Goal: Task Accomplishment & Management: Use online tool/utility

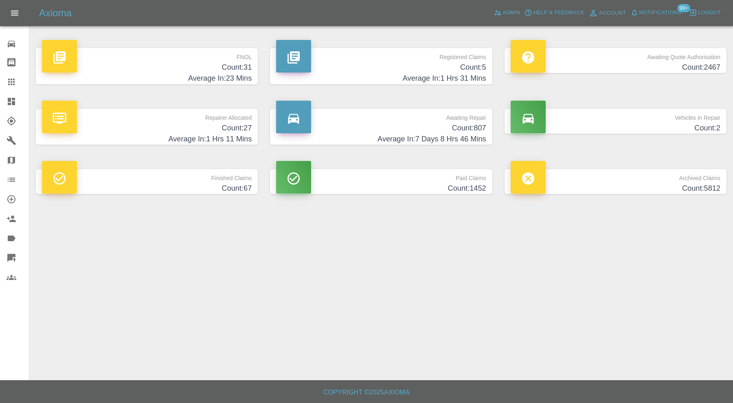
click at [218, 187] on h4 "Count: 67" at bounding box center [147, 188] width 210 height 11
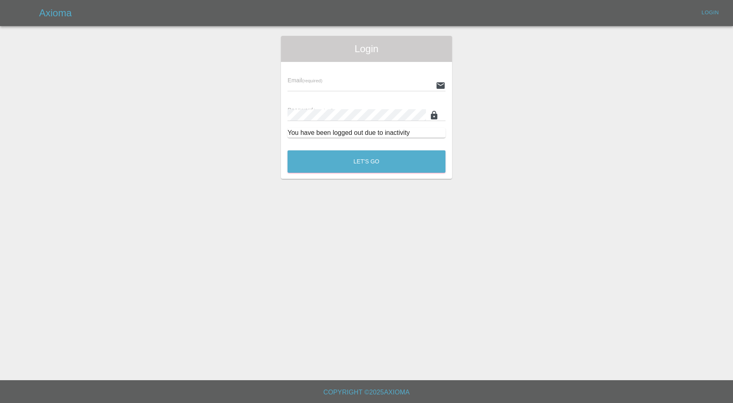
type input "[PERSON_NAME][EMAIL_ADDRESS][PERSON_NAME][DOMAIN_NAME]"
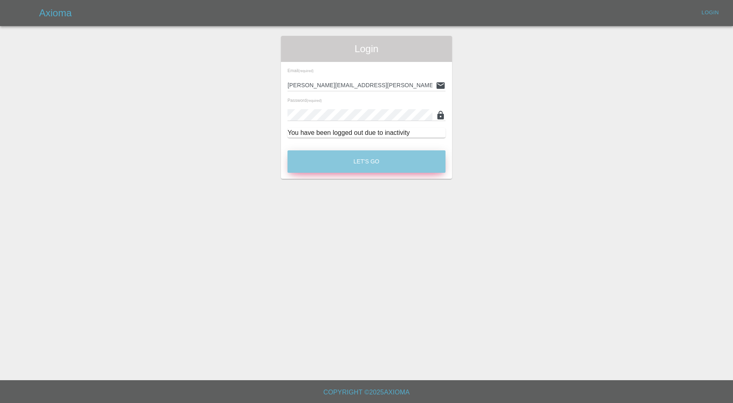
click at [318, 160] on button "Let's Go" at bounding box center [366, 161] width 158 height 22
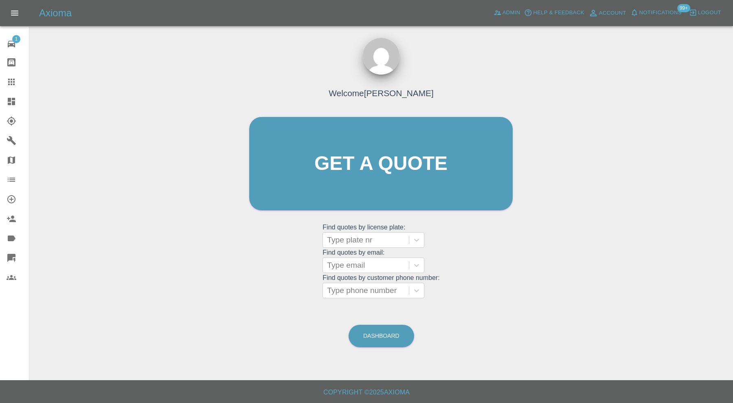
click at [11, 103] on icon at bounding box center [12, 101] width 10 height 10
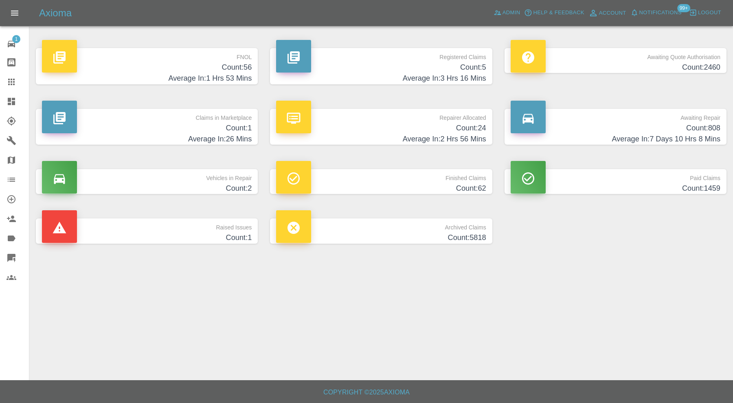
click at [444, 183] on h4 "Count: 62" at bounding box center [381, 188] width 210 height 11
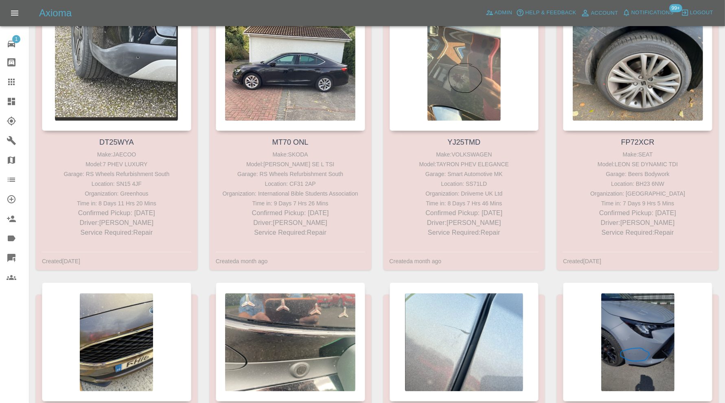
scroll to position [3702, 0]
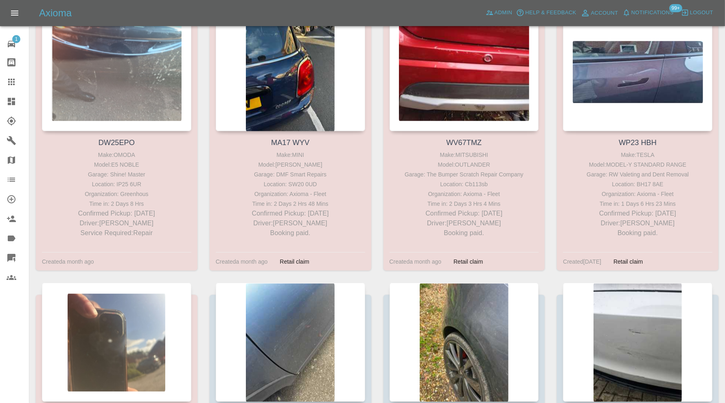
click at [9, 102] on icon at bounding box center [11, 101] width 7 height 7
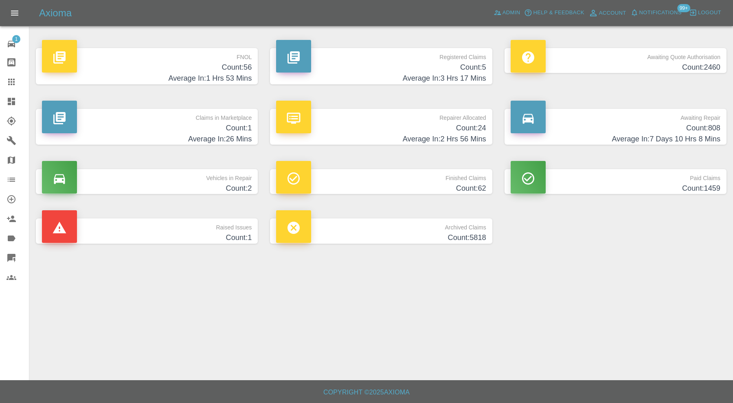
click at [224, 236] on h4 "Count: 1" at bounding box center [147, 237] width 210 height 11
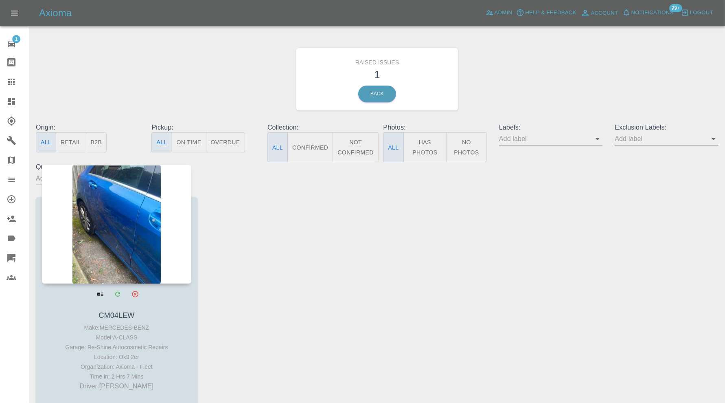
click at [137, 253] on div at bounding box center [116, 223] width 149 height 119
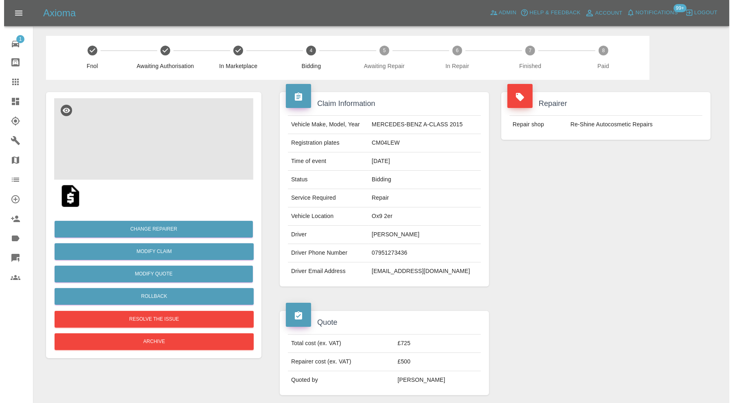
scroll to position [407, 0]
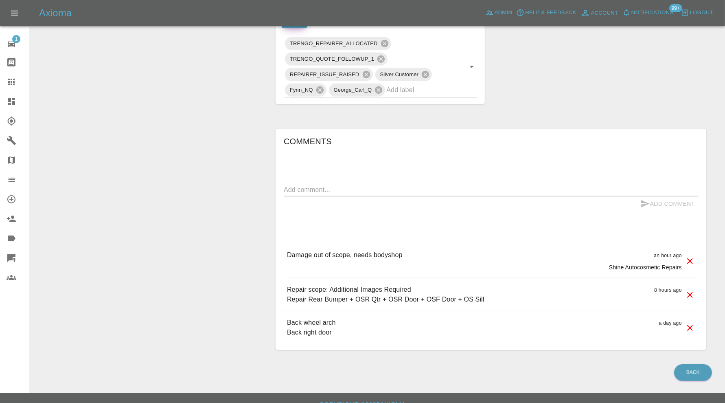
click at [690, 258] on icon at bounding box center [690, 261] width 6 height 6
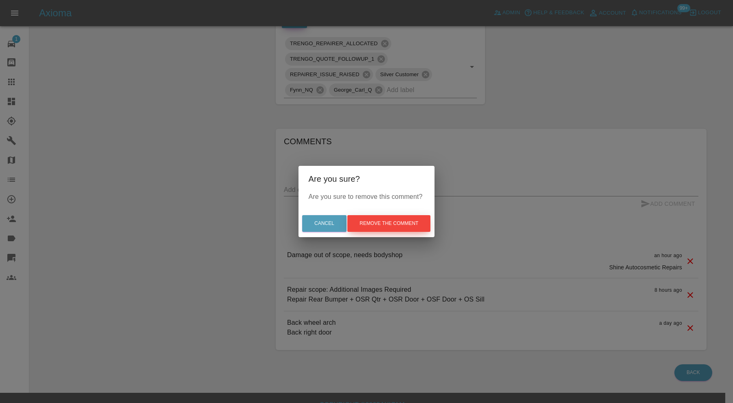
click at [402, 228] on button "Remove the comment" at bounding box center [388, 223] width 83 height 17
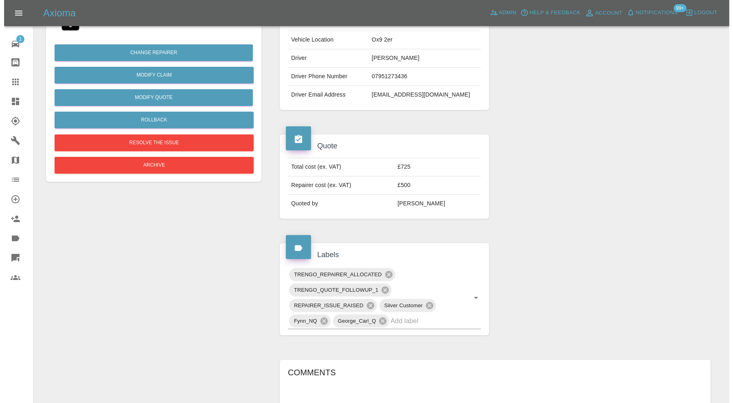
scroll to position [0, 0]
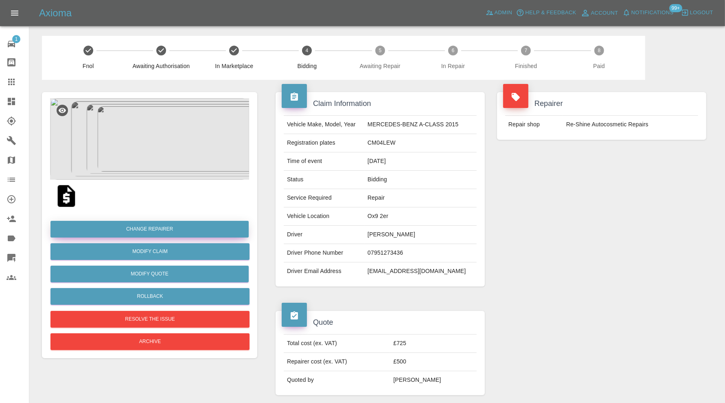
click at [190, 225] on button "Change Repairer" at bounding box center [149, 229] width 198 height 17
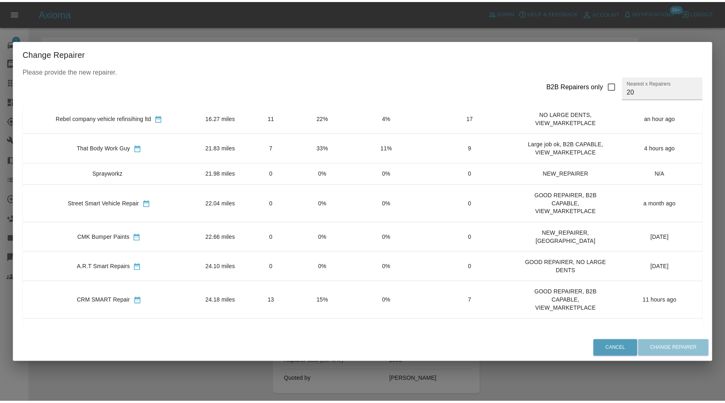
scroll to position [204, 0]
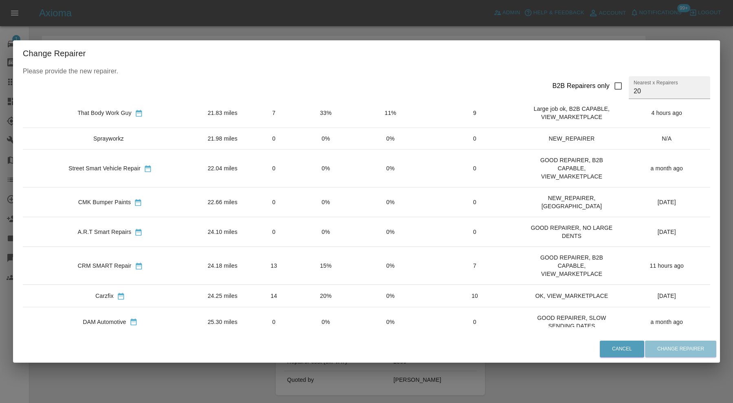
click at [197, 248] on td "24.18 miles" at bounding box center [222, 266] width 50 height 38
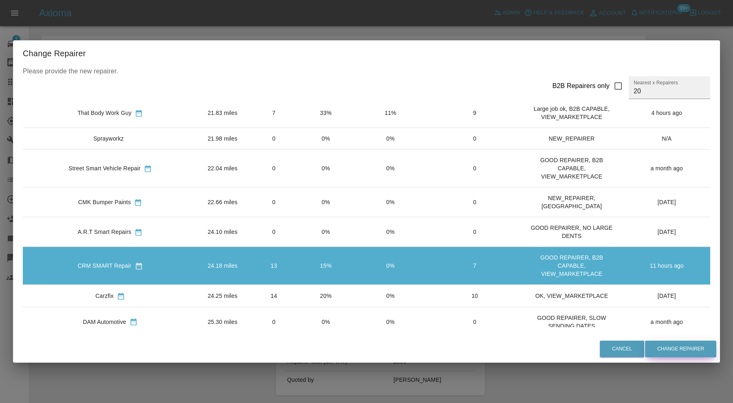
click at [690, 342] on button "Change Repairer" at bounding box center [680, 348] width 71 height 17
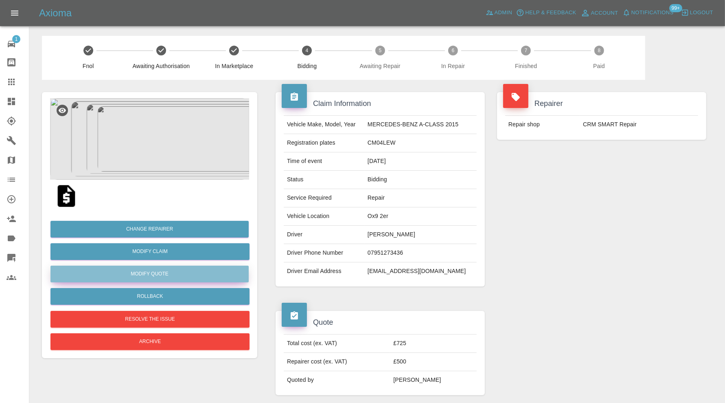
click at [184, 272] on button "Modify Quote" at bounding box center [149, 273] width 198 height 17
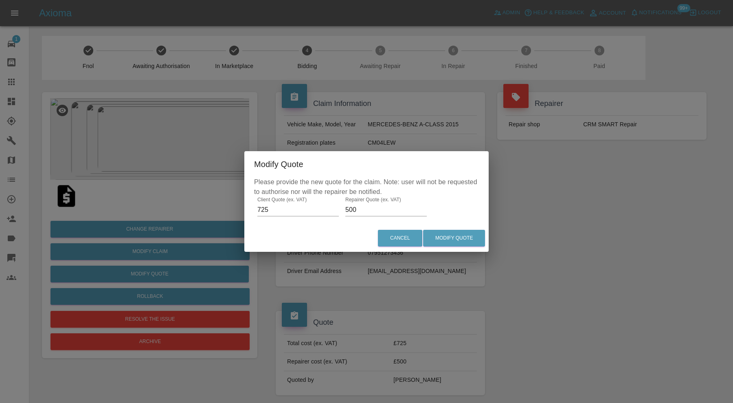
click at [368, 208] on input "500" at bounding box center [385, 209] width 81 height 13
type input "525"
click at [435, 239] on button "Modify Quote" at bounding box center [454, 238] width 62 height 17
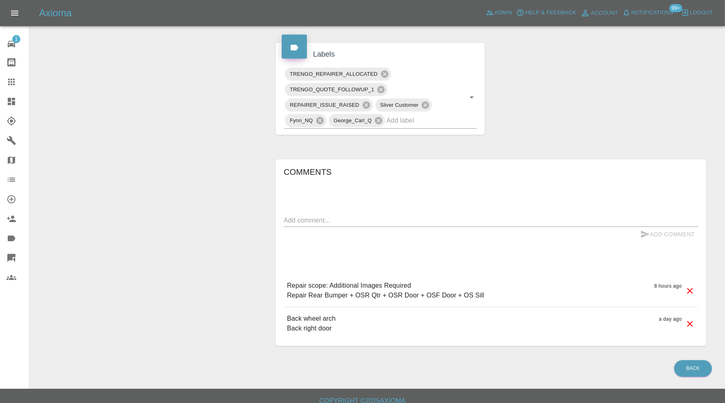
scroll to position [180, 0]
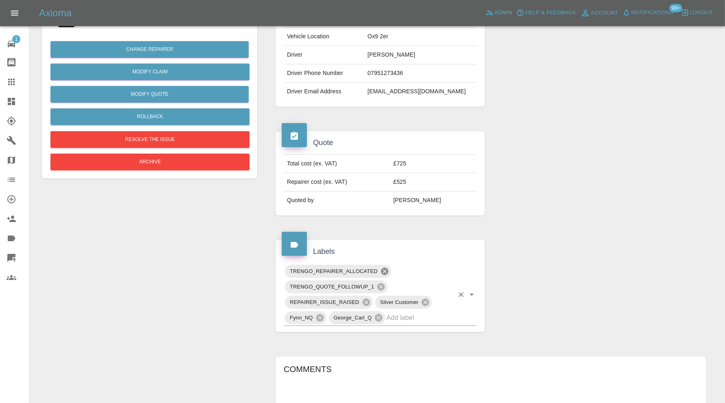
click at [381, 269] on icon at bounding box center [384, 270] width 7 height 7
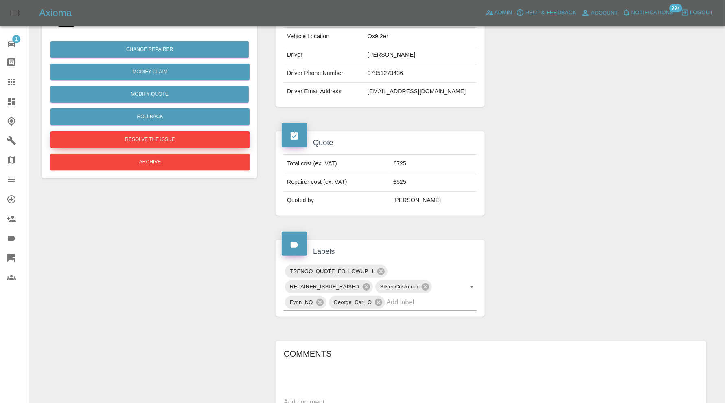
click at [112, 143] on button "Resolve the issue" at bounding box center [149, 139] width 199 height 17
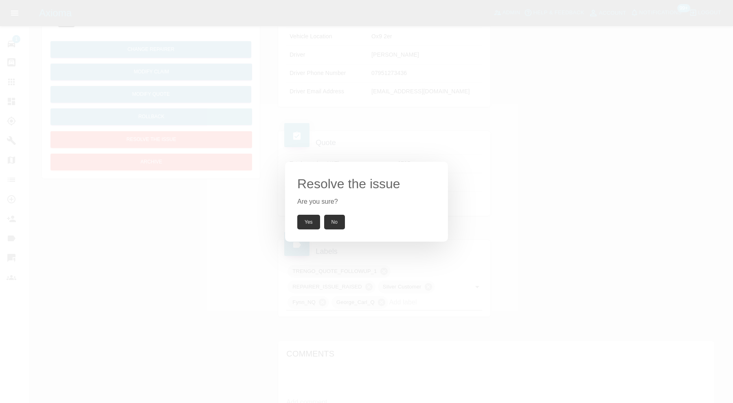
click at [302, 218] on button "Yes" at bounding box center [308, 222] width 23 height 15
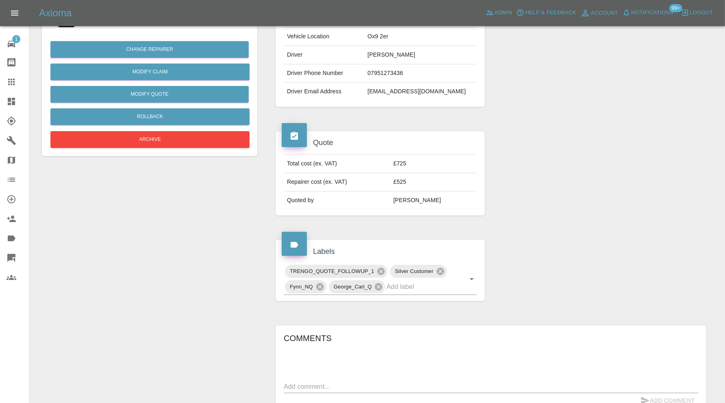
click at [15, 102] on icon at bounding box center [12, 101] width 10 height 10
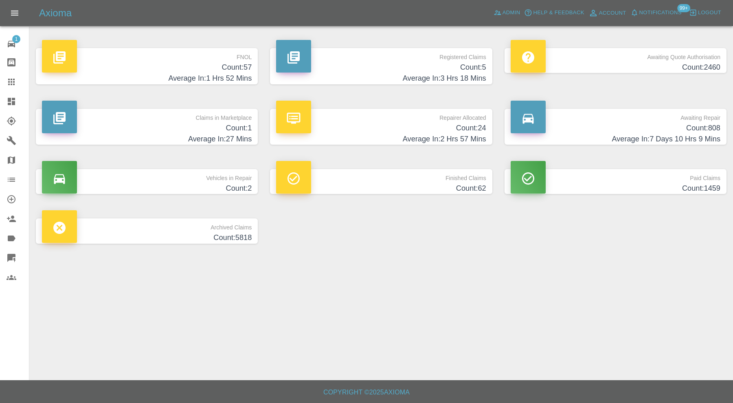
click at [459, 184] on h4 "Count: 62" at bounding box center [381, 188] width 210 height 11
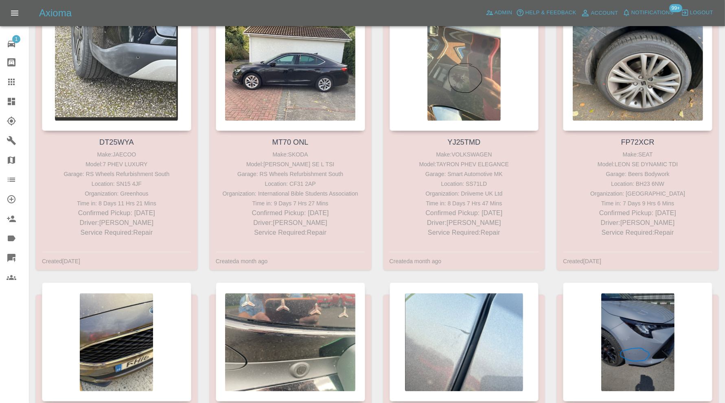
scroll to position [3702, 0]
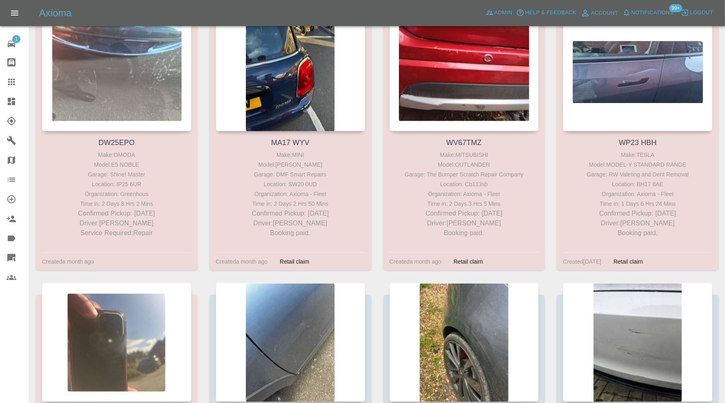
click at [15, 101] on icon at bounding box center [12, 101] width 10 height 10
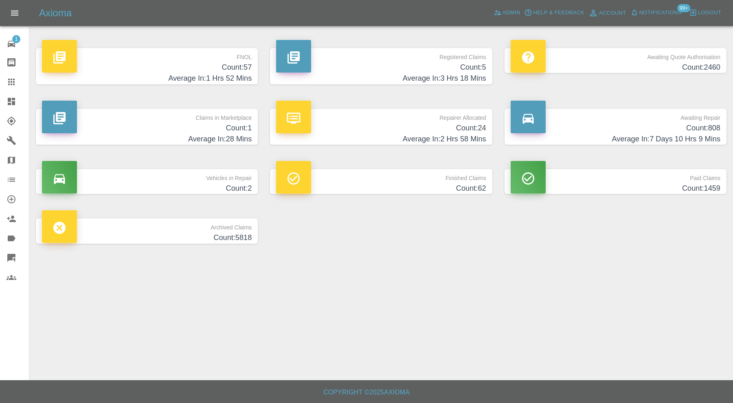
click at [551, 179] on p "Paid Claims" at bounding box center [615, 176] width 210 height 14
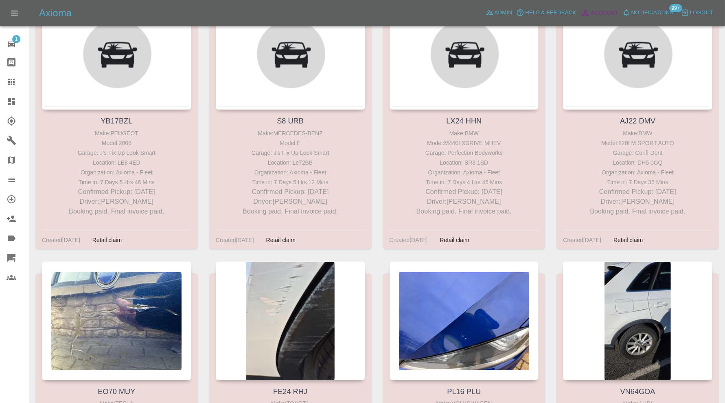
scroll to position [97408, 0]
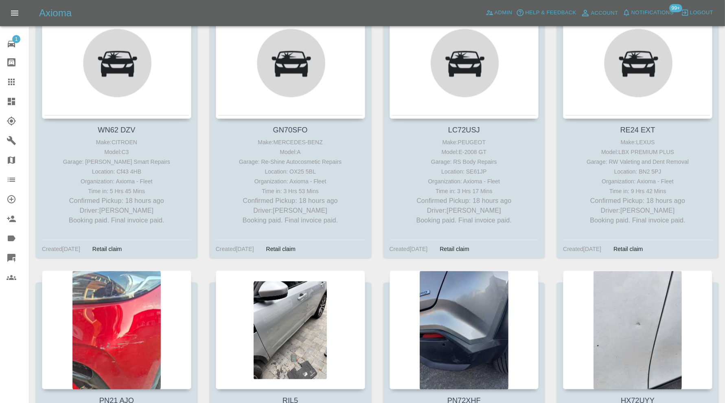
click at [14, 96] on link "Dashboard" at bounding box center [14, 102] width 29 height 20
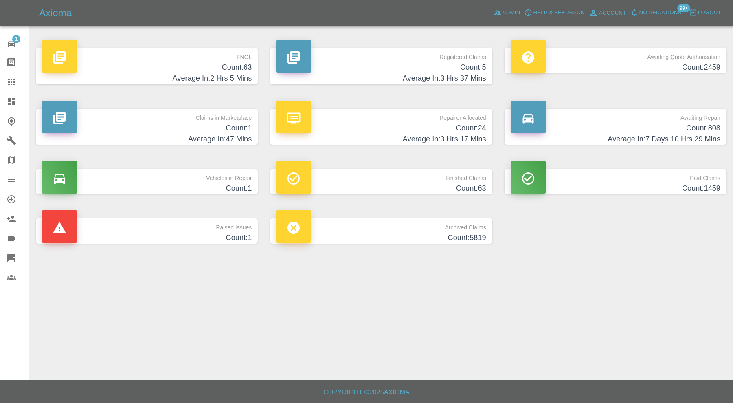
click at [199, 133] on h4 "Count: 1" at bounding box center [147, 128] width 210 height 11
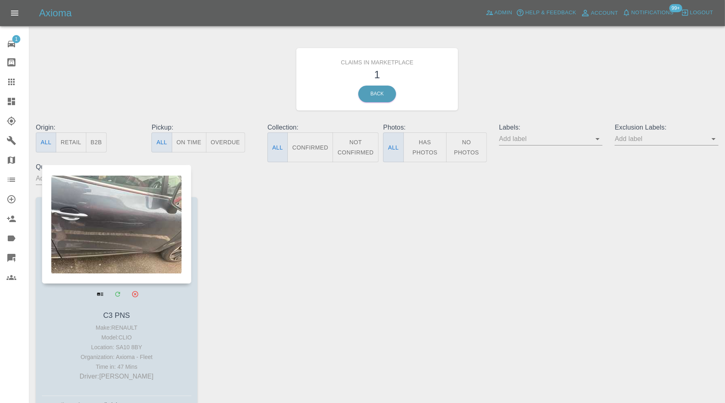
click at [127, 254] on div at bounding box center [116, 223] width 149 height 119
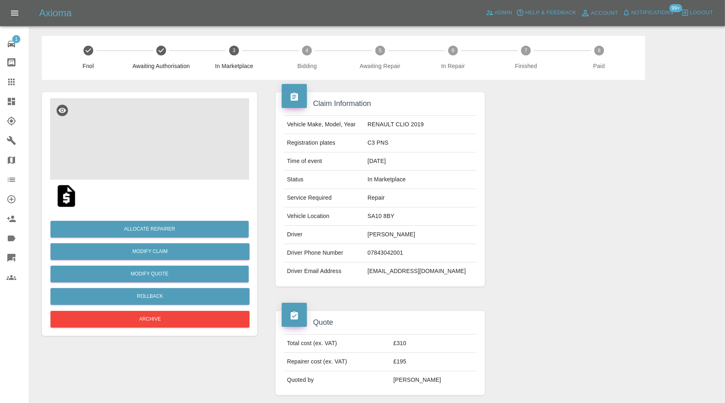
click at [139, 156] on img at bounding box center [149, 138] width 199 height 81
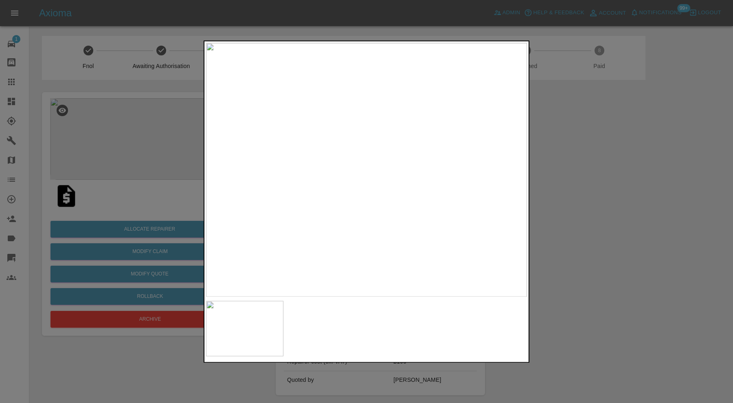
click at [613, 217] on div at bounding box center [366, 201] width 733 height 403
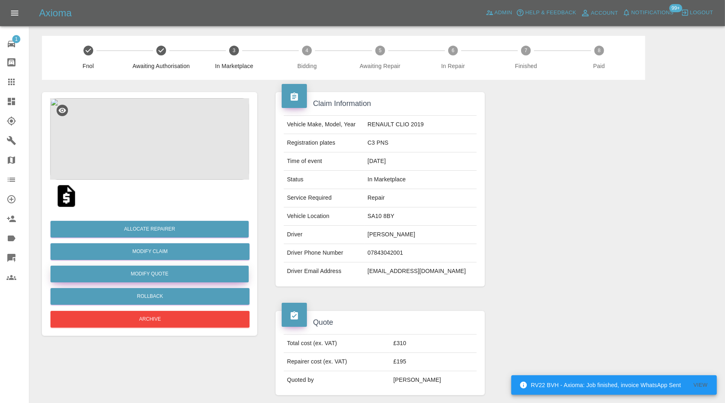
click at [182, 272] on button "Modify Quote" at bounding box center [149, 273] width 198 height 17
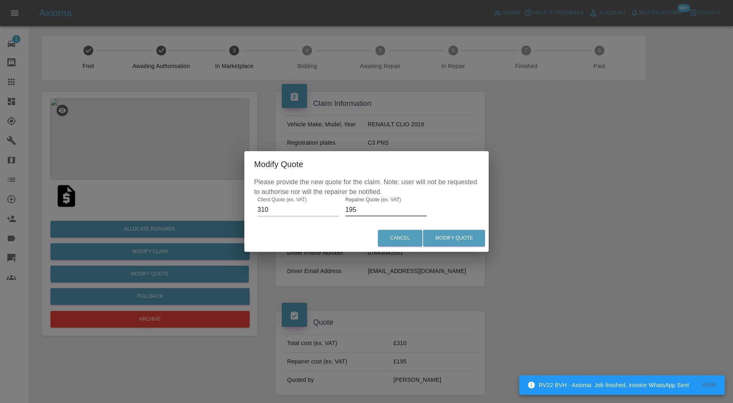
drag, startPoint x: 372, startPoint y: 206, endPoint x: 337, endPoint y: 210, distance: 35.2
click at [337, 210] on div "Please provide the new quote for the claim. Note: user will not be requested to…" at bounding box center [366, 200] width 244 height 47
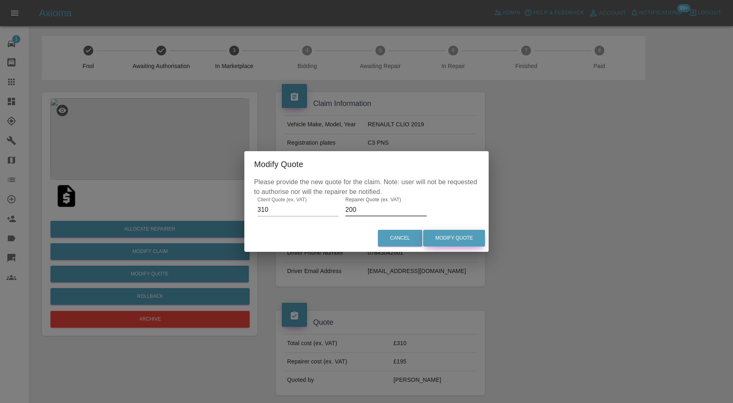
type input "200"
click at [475, 234] on button "Modify Quote" at bounding box center [454, 238] width 62 height 17
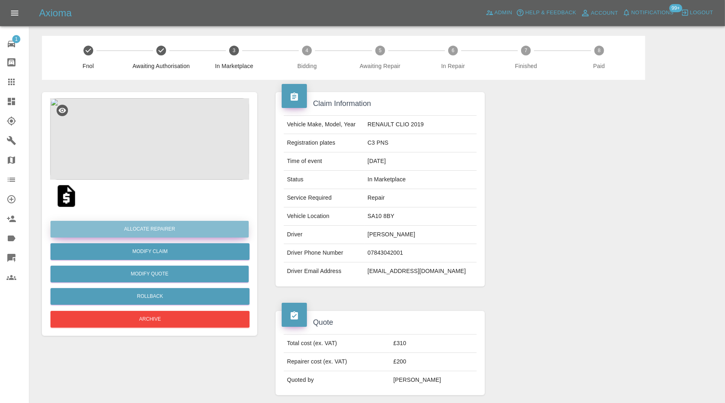
click at [180, 234] on button "Allocate Repairer" at bounding box center [149, 229] width 198 height 17
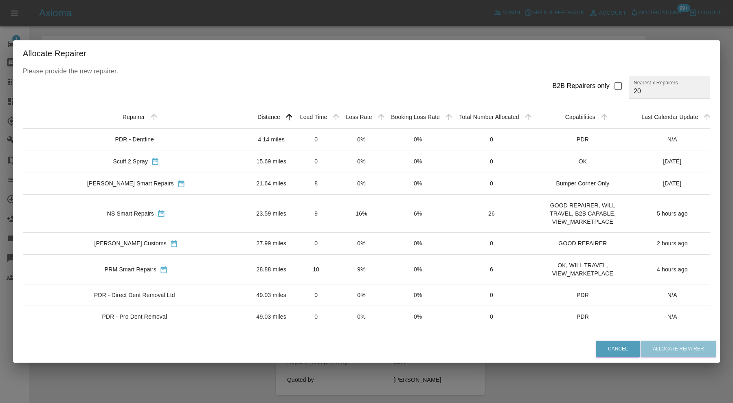
click at [212, 206] on td "NS Smart Repairs" at bounding box center [136, 213] width 227 height 38
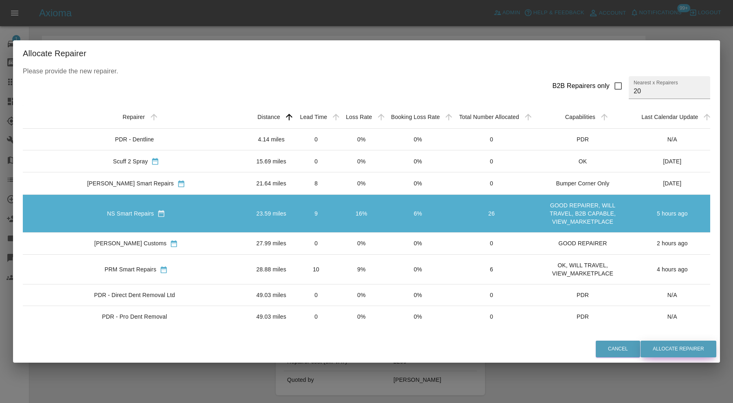
click at [657, 347] on button "Allocate Repairer" at bounding box center [678, 348] width 76 height 17
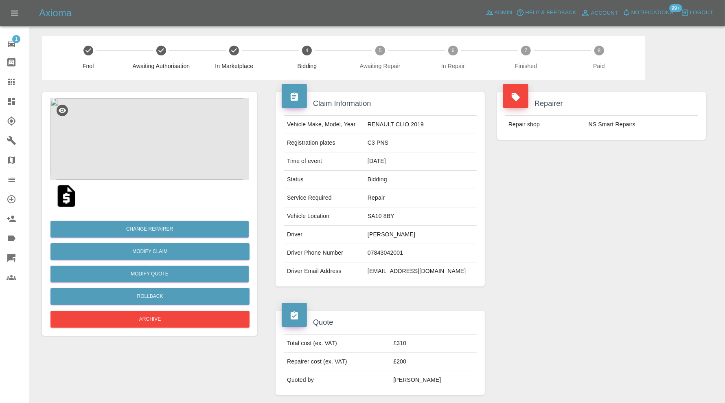
click at [2, 94] on link "Dashboard" at bounding box center [14, 102] width 29 height 20
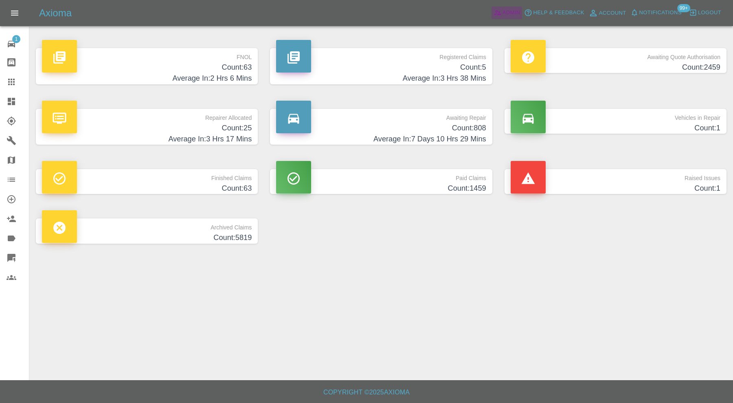
click at [509, 14] on span "Admin" at bounding box center [511, 12] width 18 height 9
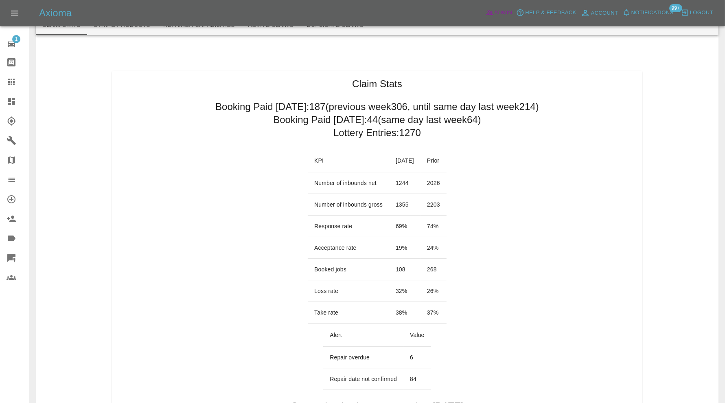
scroll to position [20, 0]
click at [18, 98] on div at bounding box center [18, 101] width 23 height 10
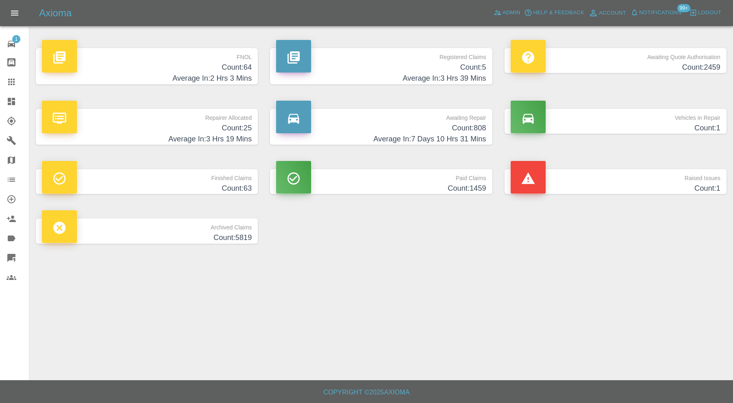
click at [554, 175] on p "Raised Issues" at bounding box center [615, 176] width 210 height 14
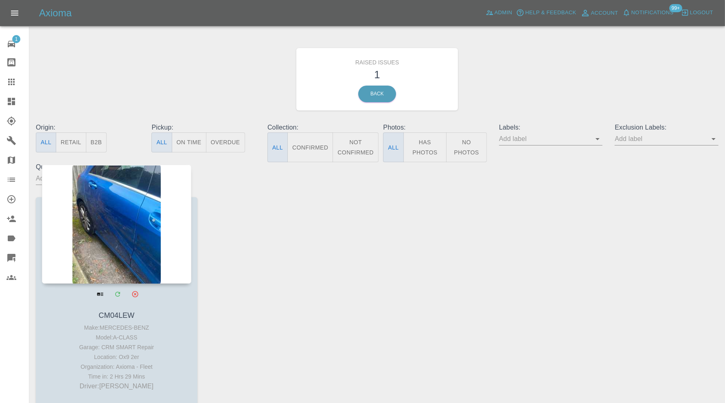
click at [151, 257] on div at bounding box center [116, 223] width 149 height 119
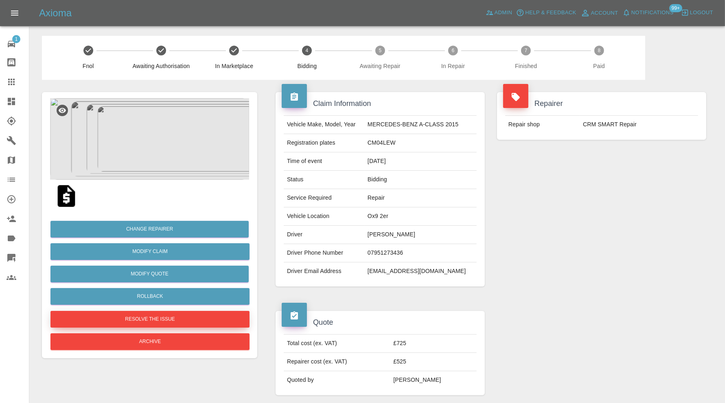
click at [215, 320] on button "Resolve the issue" at bounding box center [149, 319] width 199 height 17
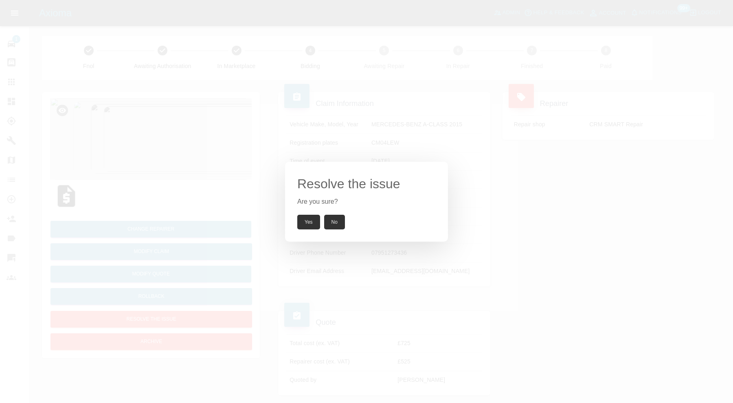
click at [302, 221] on button "Yes" at bounding box center [308, 222] width 23 height 15
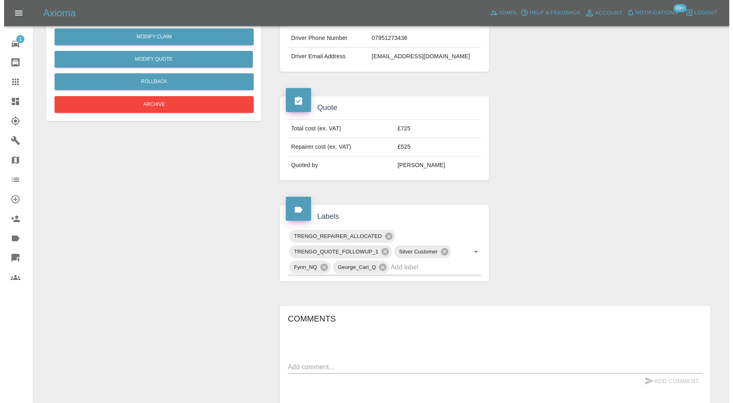
scroll to position [402, 0]
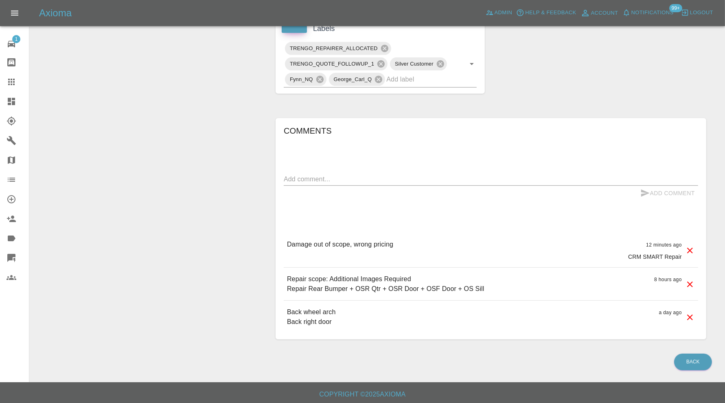
click at [688, 248] on icon at bounding box center [690, 250] width 10 height 10
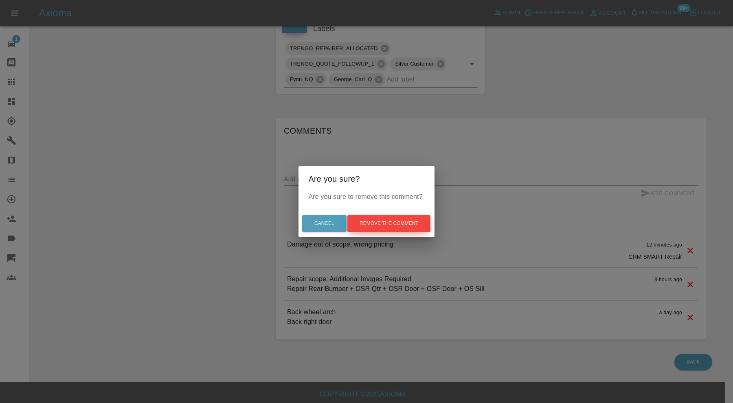
click at [403, 228] on button "Remove the comment" at bounding box center [388, 223] width 83 height 17
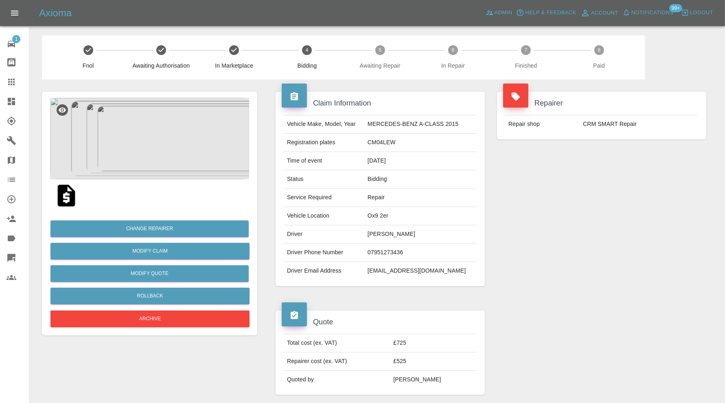
scroll to position [0, 0]
click at [147, 153] on img at bounding box center [149, 138] width 199 height 81
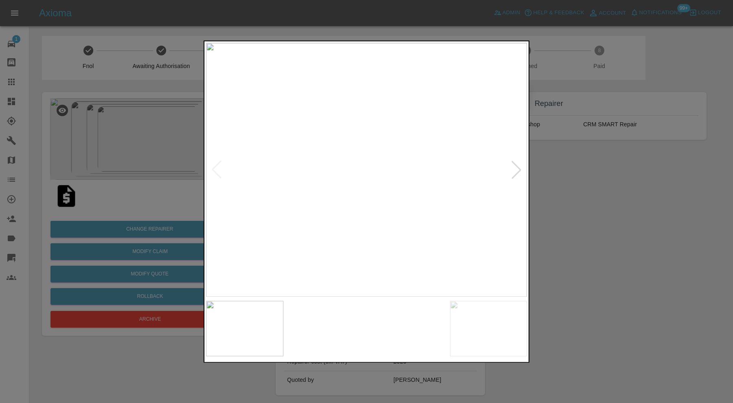
click at [333, 308] on img at bounding box center [325, 327] width 77 height 55
click at [454, 328] on img at bounding box center [488, 327] width 77 height 55
click at [428, 329] on img at bounding box center [406, 327] width 77 height 55
click at [339, 331] on img at bounding box center [325, 327] width 77 height 55
click at [271, 334] on img at bounding box center [244, 327] width 77 height 55
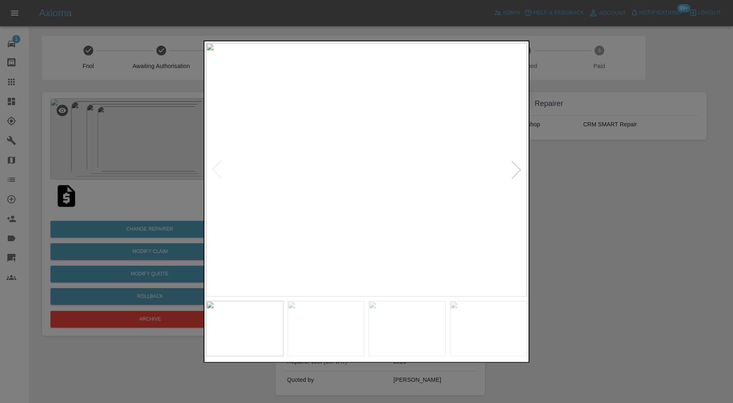
click at [585, 241] on div at bounding box center [366, 201] width 733 height 403
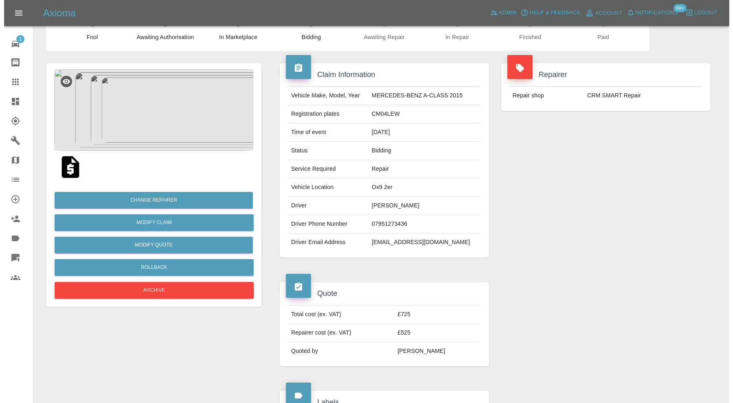
scroll to position [28, 0]
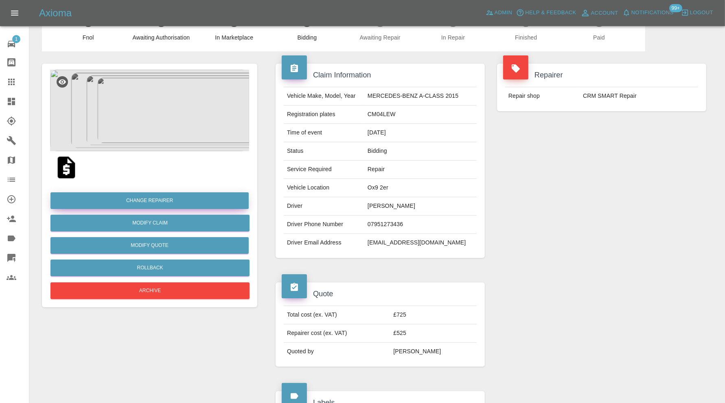
click at [190, 197] on button "Change Repairer" at bounding box center [149, 200] width 198 height 17
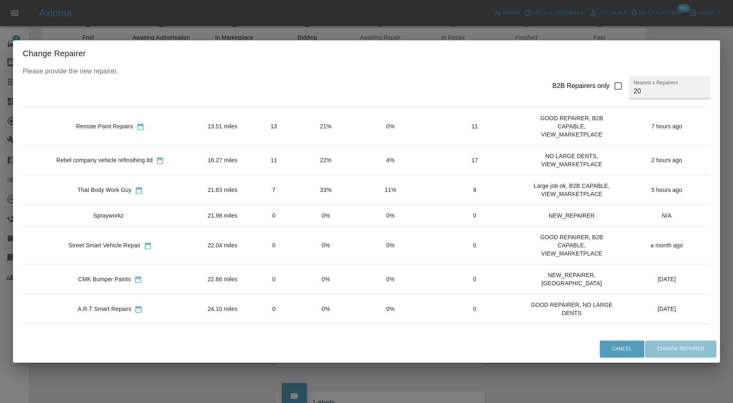
scroll to position [204, 0]
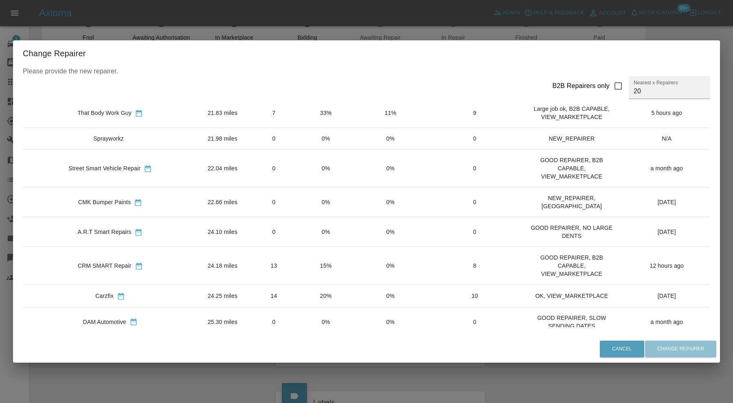
click at [197, 196] on td "22.66 miles" at bounding box center [222, 202] width 50 height 30
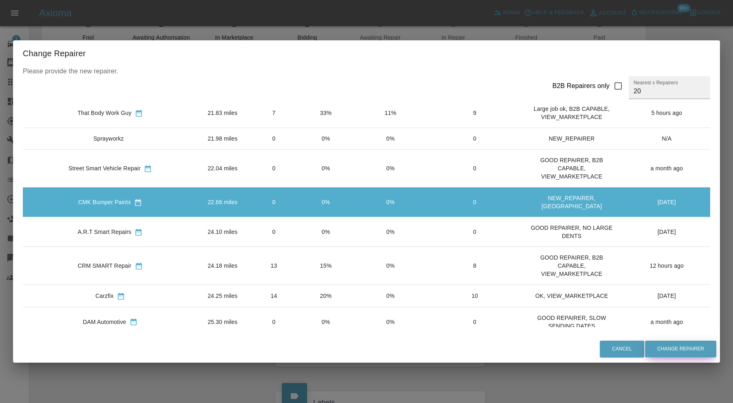
click at [665, 349] on button "Change Repairer" at bounding box center [680, 348] width 71 height 17
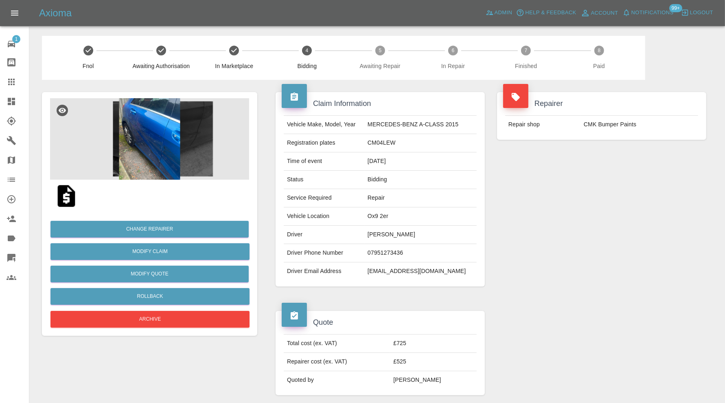
click at [13, 100] on icon at bounding box center [12, 101] width 10 height 10
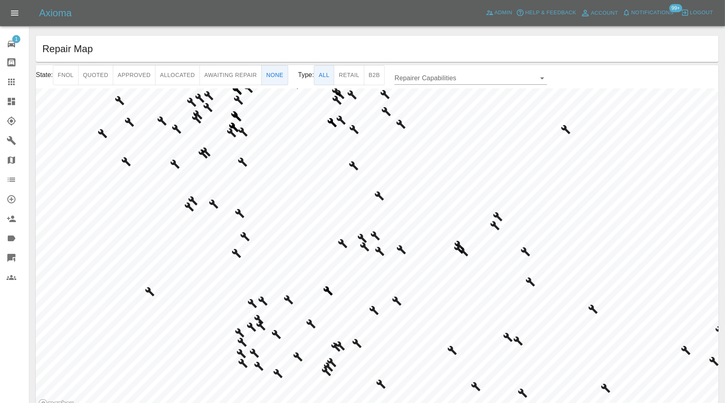
click at [373, 402] on html "Axioma Admin Help & Feedback Account Notifications 99+ Logout 1 Repair home Bod…" at bounding box center [362, 221] width 725 height 443
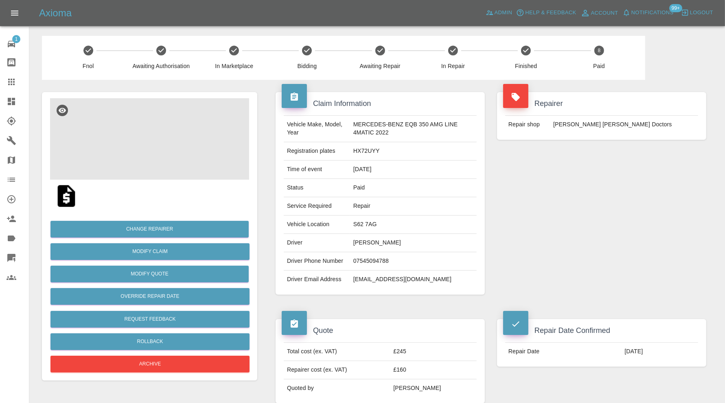
click at [159, 149] on img at bounding box center [149, 138] width 199 height 81
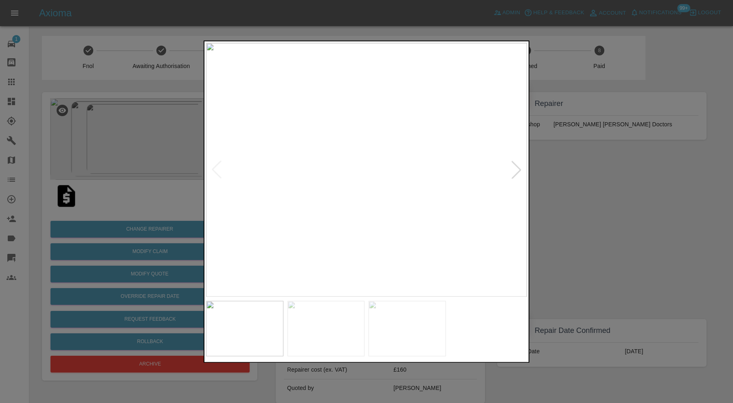
click at [517, 167] on div at bounding box center [516, 170] width 18 height 18
click at [517, 167] on img at bounding box center [366, 170] width 321 height 254
click at [559, 169] on div at bounding box center [366, 201] width 733 height 403
